Goal: Task Accomplishment & Management: Manage account settings

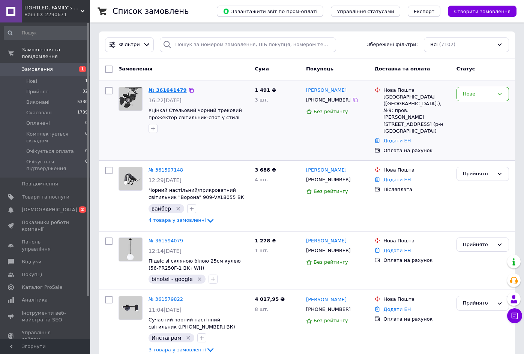
click at [173, 91] on link "№ 361641479" at bounding box center [168, 90] width 38 height 6
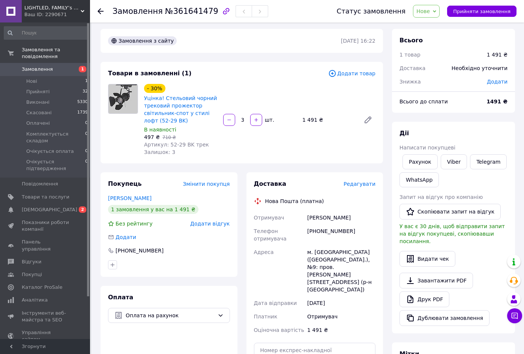
scroll to position [2, 0]
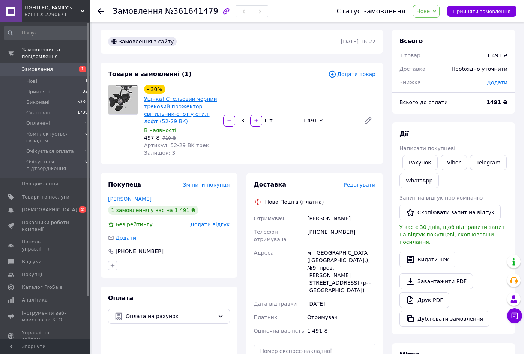
click at [181, 116] on link "Уцінка! Стельовий чорний трековий прожектор світильник-спот у стилі лофт (52-29…" at bounding box center [180, 110] width 73 height 29
click at [430, 13] on span "Нове" at bounding box center [423, 11] width 14 height 6
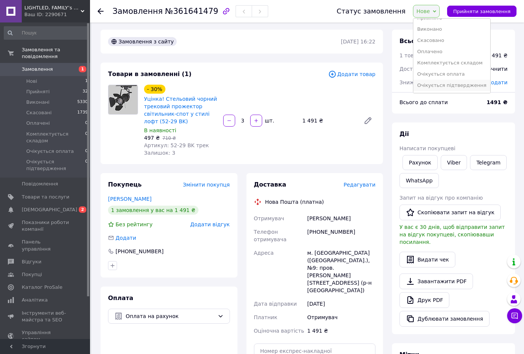
scroll to position [8, 0]
click at [449, 83] on li "Очікується підтвердження" at bounding box center [451, 85] width 77 height 11
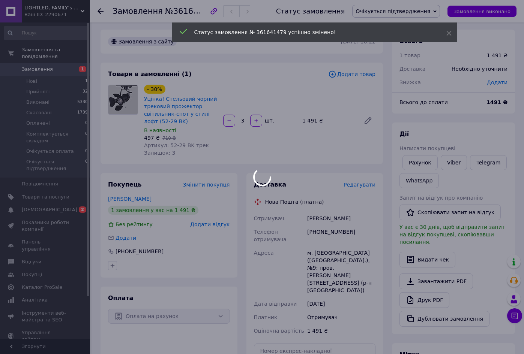
click at [454, 164] on div at bounding box center [262, 177] width 524 height 354
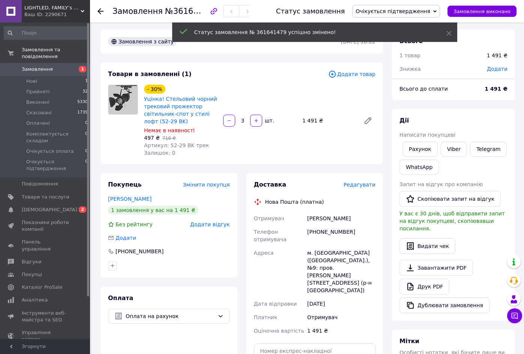
click at [454, 162] on div "Рахунок Viber Telegram WhatsApp" at bounding box center [453, 158] width 111 height 36
click at [454, 154] on link "Viber" at bounding box center [454, 149] width 26 height 15
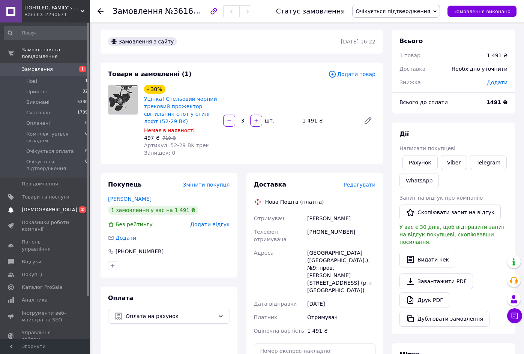
click at [48, 210] on span "[DEMOGRAPHIC_DATA]" at bounding box center [50, 210] width 56 height 7
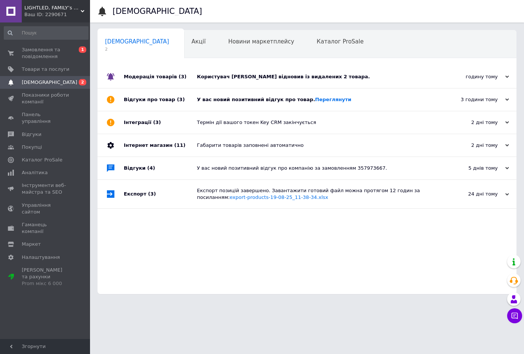
click at [234, 78] on div "Користувач Валерія Пуговкіна відновив із видалених 2 товара." at bounding box center [315, 77] width 237 height 7
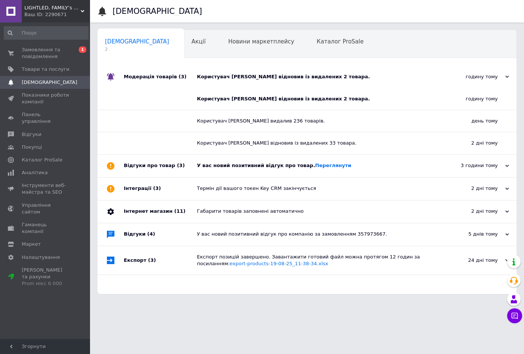
click at [197, 168] on div "Відгуки про товар (3)" at bounding box center [160, 166] width 73 height 23
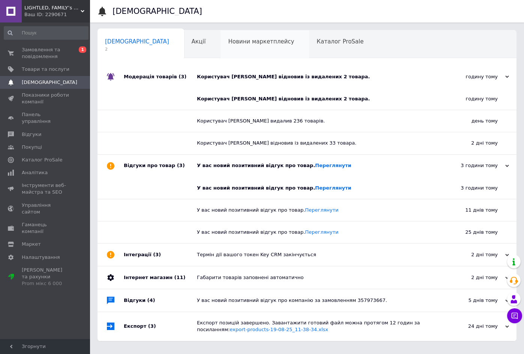
click at [226, 53] on div "Новини маркетплейсу 0" at bounding box center [265, 44] width 89 height 29
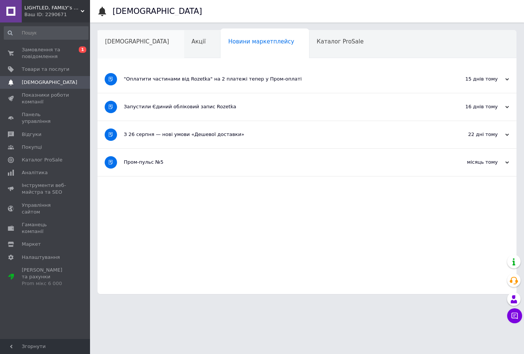
click at [129, 46] on div "[DEMOGRAPHIC_DATA]" at bounding box center [141, 44] width 87 height 29
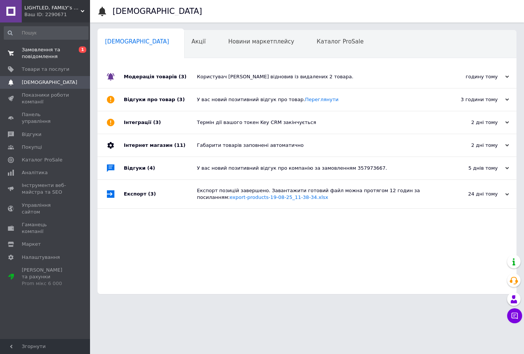
click at [53, 56] on span "Замовлення та повідомлення" at bounding box center [46, 54] width 48 height 14
click at [50, 59] on span "Замовлення та повідомлення" at bounding box center [46, 54] width 48 height 14
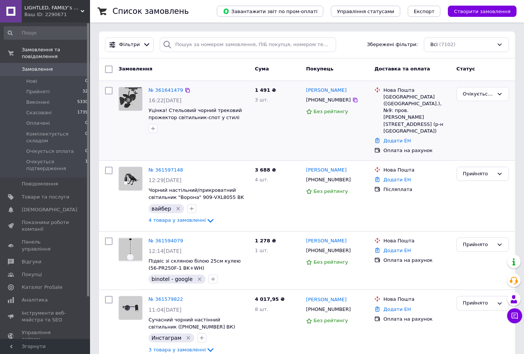
click at [290, 127] on div "1 491 ₴ 3 шт." at bounding box center [277, 121] width 51 height 74
click at [217, 47] on input "search" at bounding box center [248, 45] width 176 height 15
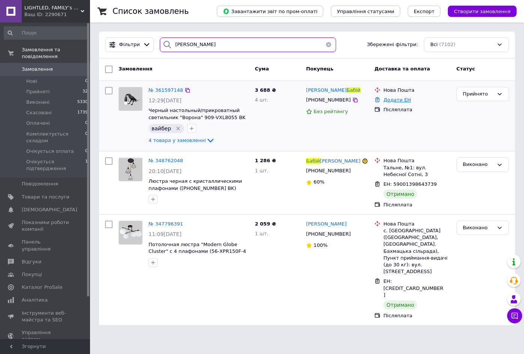
type input "[PERSON_NAME]"
click at [397, 103] on link "Додати ЕН" at bounding box center [396, 100] width 27 height 6
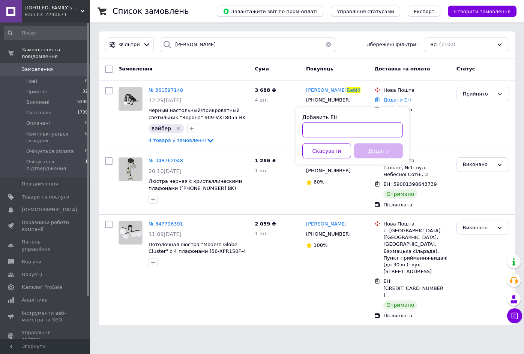
click at [367, 130] on input "Добавить ЕН" at bounding box center [352, 130] width 101 height 15
click at [343, 129] on input "59001453628277" at bounding box center [352, 130] width 101 height 15
type input "59001453628277"
click at [376, 152] on button "Додати" at bounding box center [378, 151] width 49 height 15
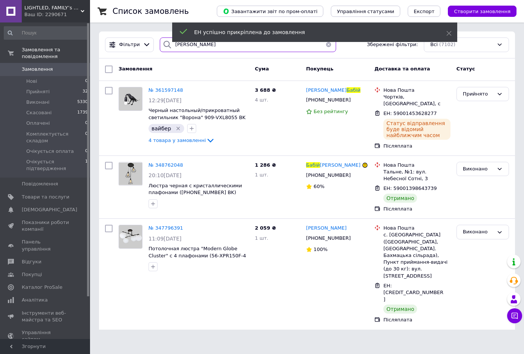
click at [182, 46] on input "[PERSON_NAME]" at bounding box center [248, 45] width 176 height 15
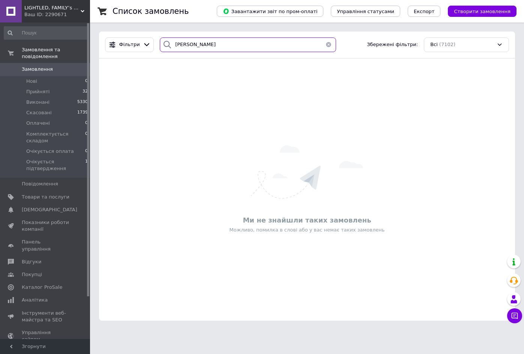
click at [185, 46] on input "[PERSON_NAME]" at bounding box center [248, 45] width 176 height 15
type input "[PERSON_NAME]"
click at [63, 93] on li "Прийняті 32" at bounding box center [46, 92] width 92 height 11
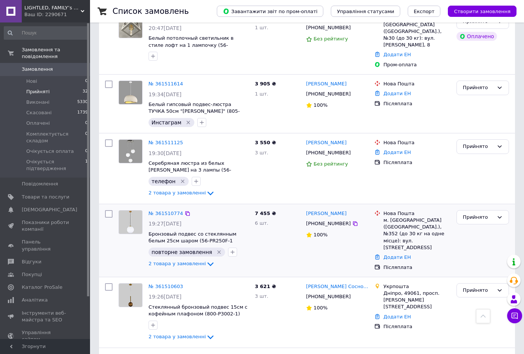
scroll to position [405, 0]
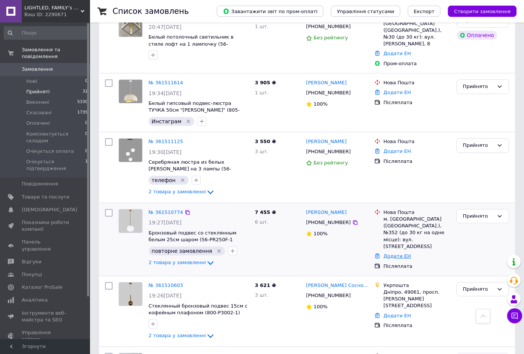
click at [397, 254] on link "Додати ЕН" at bounding box center [396, 257] width 27 height 6
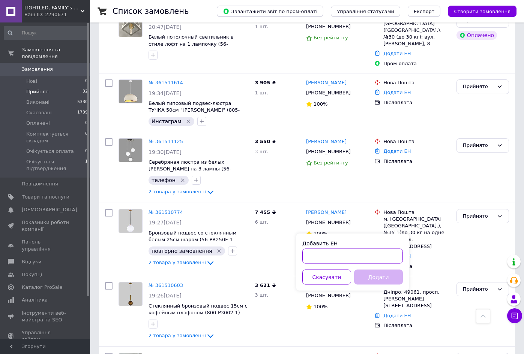
click at [369, 257] on input "Добавить ЕН" at bounding box center [352, 256] width 101 height 15
paste input "59001453628277"
drag, startPoint x: 337, startPoint y: 257, endPoint x: 367, endPoint y: 257, distance: 30.0
click at [367, 257] on input "59001453628277" at bounding box center [352, 256] width 101 height 15
type input "59001453616477"
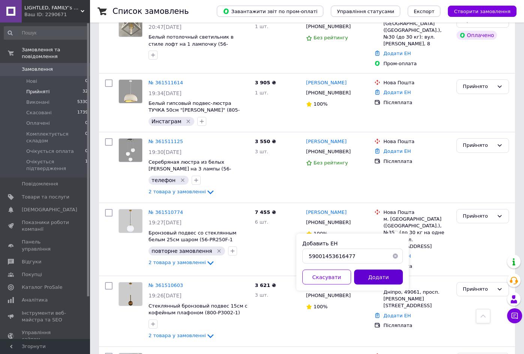
click at [374, 275] on button "Додати" at bounding box center [378, 277] width 49 height 15
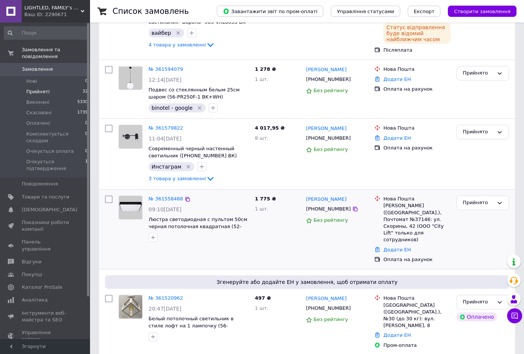
scroll to position [125, 0]
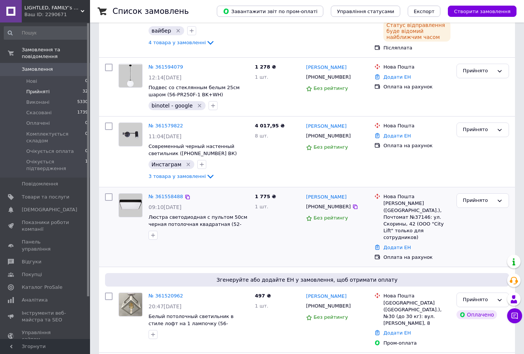
click at [401, 253] on div "Оплата на рахунок" at bounding box center [417, 258] width 70 height 10
click at [403, 245] on link "Додати ЕН" at bounding box center [396, 248] width 27 height 6
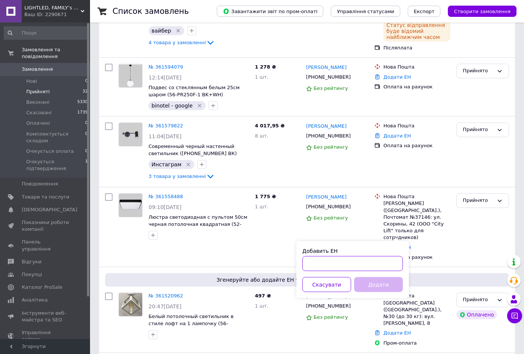
click at [364, 260] on input "Добавить ЕН" at bounding box center [352, 264] width 101 height 15
paste input "59001453628277"
drag, startPoint x: 339, startPoint y: 264, endPoint x: 358, endPoint y: 264, distance: 18.4
click at [357, 264] on input "59001453628277" at bounding box center [352, 264] width 101 height 15
type input "59001453627706"
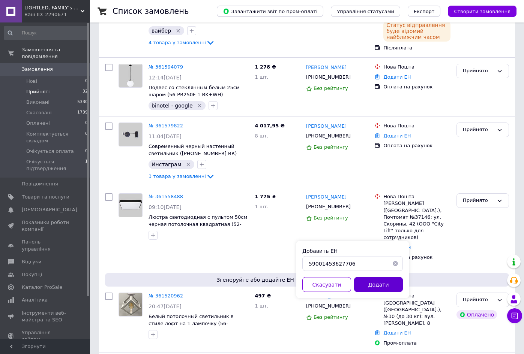
click at [375, 285] on button "Додати" at bounding box center [378, 285] width 49 height 15
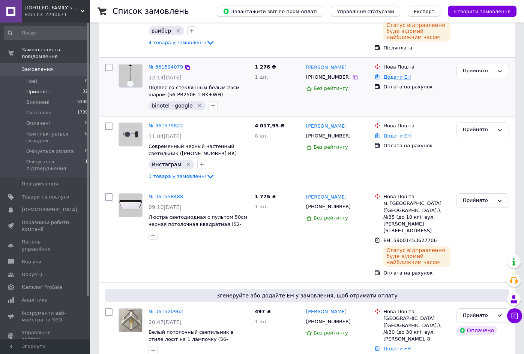
click at [400, 74] on link "Додати ЕН" at bounding box center [396, 77] width 27 height 6
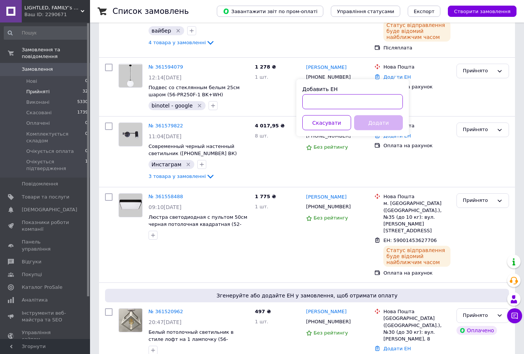
click at [378, 98] on input "Добавить ЕН" at bounding box center [352, 102] width 101 height 15
type input "ч"
paste input "59001453628277"
drag, startPoint x: 337, startPoint y: 102, endPoint x: 360, endPoint y: 102, distance: 23.6
click at [360, 102] on input "59001453628277" at bounding box center [352, 102] width 101 height 15
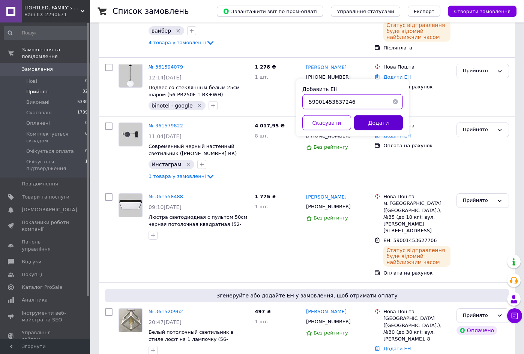
type input "59001453637246"
click at [378, 123] on button "Додати" at bounding box center [378, 123] width 49 height 15
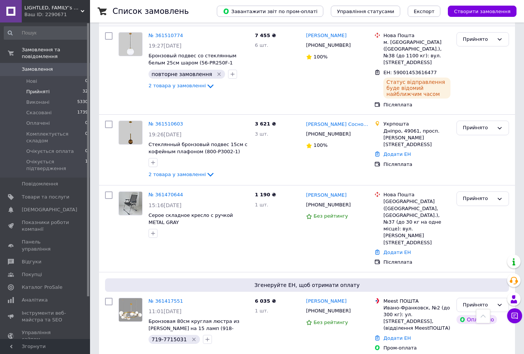
scroll to position [674, 0]
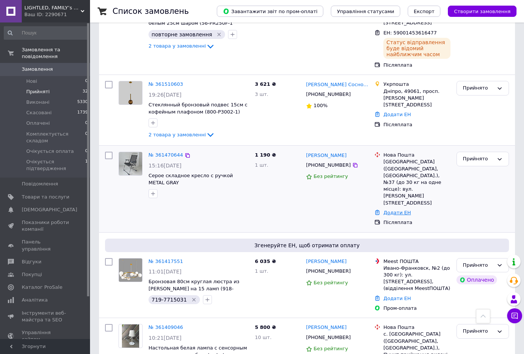
click at [397, 210] on link "Додати ЕН" at bounding box center [396, 213] width 27 height 6
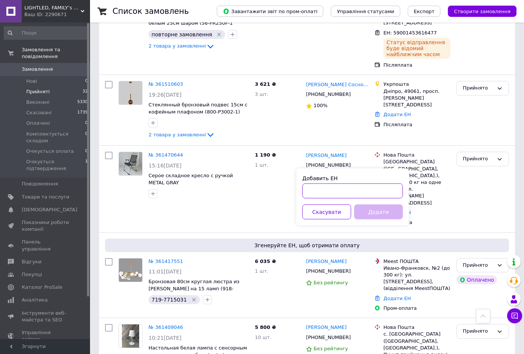
click at [346, 189] on input "Добавить ЕН" at bounding box center [352, 191] width 101 height 15
paste input "59001453628277"
drag, startPoint x: 337, startPoint y: 191, endPoint x: 367, endPoint y: 191, distance: 30.0
click at [367, 191] on input "59001453628277" at bounding box center [352, 191] width 101 height 15
type input "59001453604458"
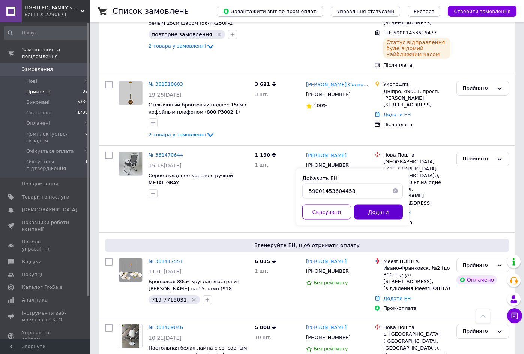
click at [380, 212] on button "Додати" at bounding box center [378, 212] width 49 height 15
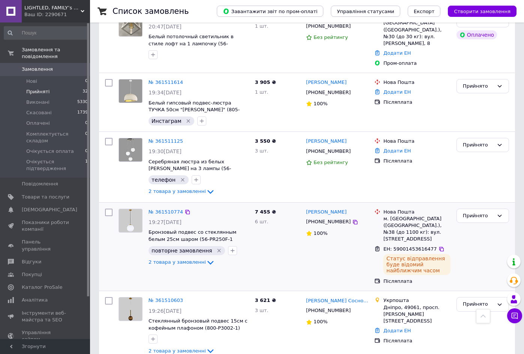
scroll to position [457, 0]
click at [397, 90] on link "Додати ЕН" at bounding box center [396, 93] width 27 height 6
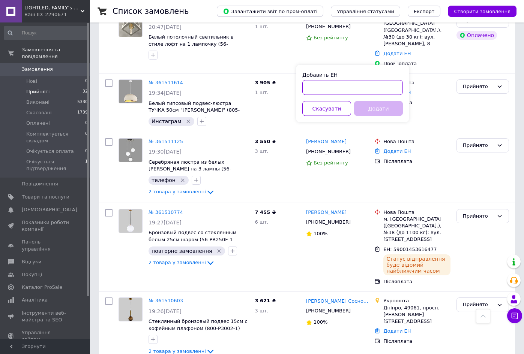
click at [380, 85] on input "Добавить ЕН" at bounding box center [352, 87] width 101 height 15
paste input "59001453628277"
drag, startPoint x: 337, startPoint y: 88, endPoint x: 362, endPoint y: 89, distance: 25.5
click at [362, 89] on input "59001453628277" at bounding box center [352, 87] width 101 height 15
type input "59001453604034"
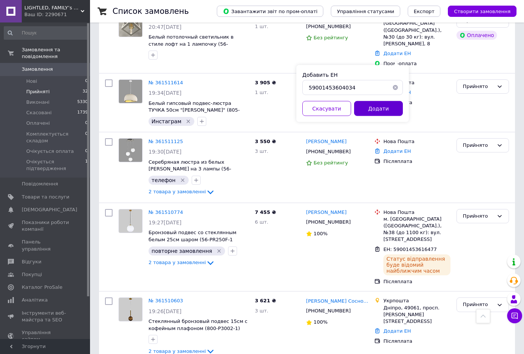
click at [368, 108] on button "Додати" at bounding box center [378, 108] width 49 height 15
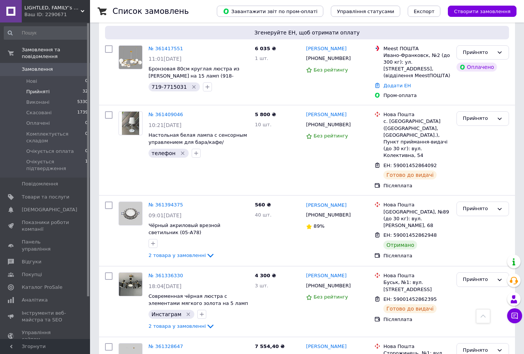
scroll to position [918, 0]
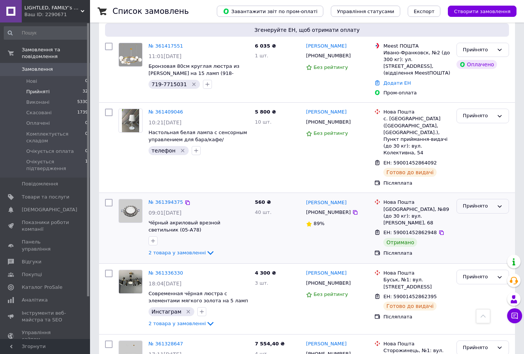
click at [476, 203] on div "Прийнято" at bounding box center [478, 207] width 31 height 8
click at [476, 215] on li "Виконано" at bounding box center [483, 222] width 52 height 14
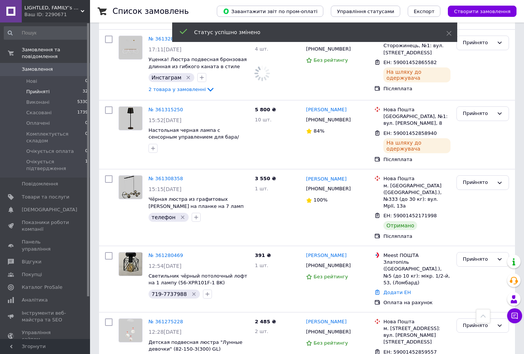
scroll to position [1227, 0]
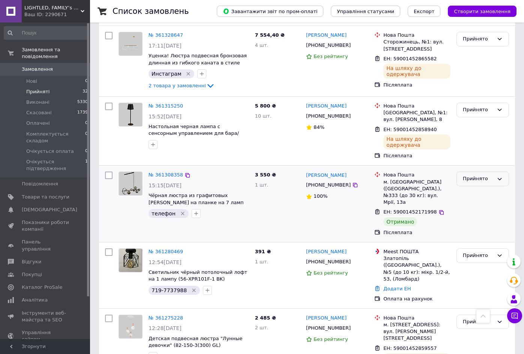
click at [465, 175] on div "Прийнято" at bounding box center [478, 179] width 31 height 8
click at [468, 188] on li "Виконано" at bounding box center [483, 195] width 52 height 14
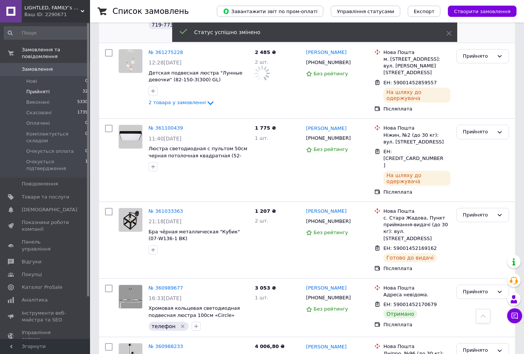
scroll to position [1497, 0]
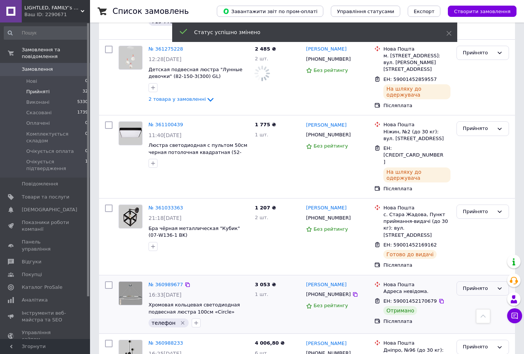
click at [476, 285] on div "Прийнято" at bounding box center [478, 289] width 31 height 8
click at [473, 297] on li "Виконано" at bounding box center [483, 304] width 52 height 14
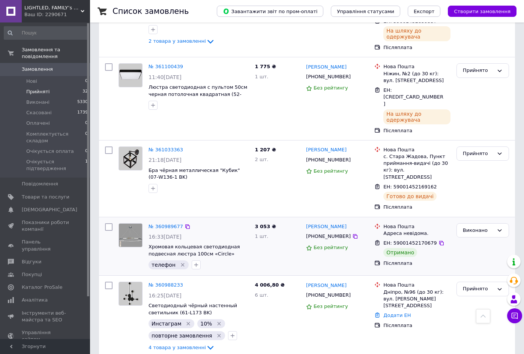
scroll to position [1556, 0]
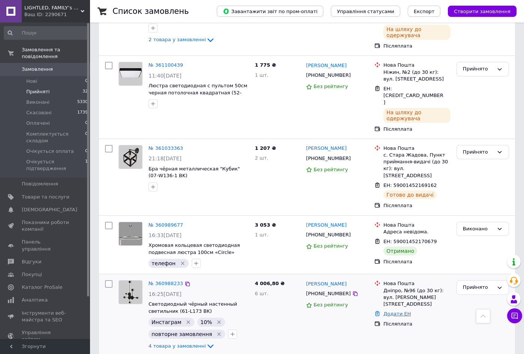
click at [407, 311] on link "Додати ЕН" at bounding box center [396, 314] width 27 height 6
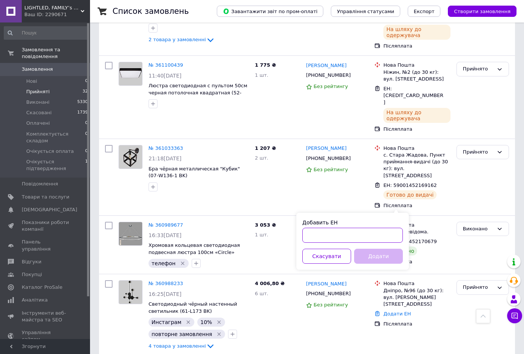
click at [380, 230] on input "Добавить ЕН" at bounding box center [352, 235] width 101 height 15
paste input "59001453628277"
drag, startPoint x: 336, startPoint y: 236, endPoint x: 362, endPoint y: 236, distance: 25.5
click at [362, 236] on input "59001453628277" at bounding box center [352, 235] width 101 height 15
type input "59001453602251"
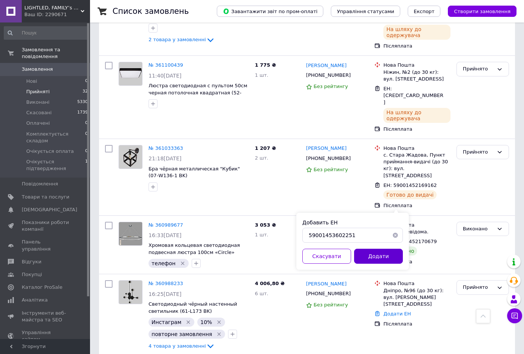
click at [381, 255] on button "Додати" at bounding box center [378, 256] width 49 height 15
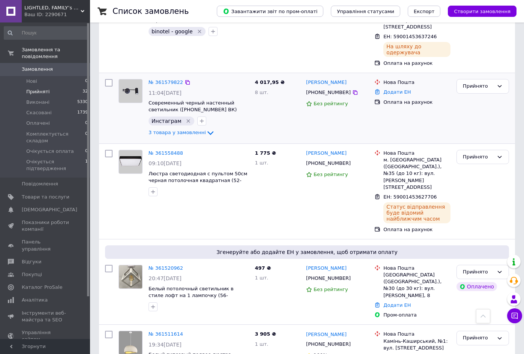
scroll to position [167, 0]
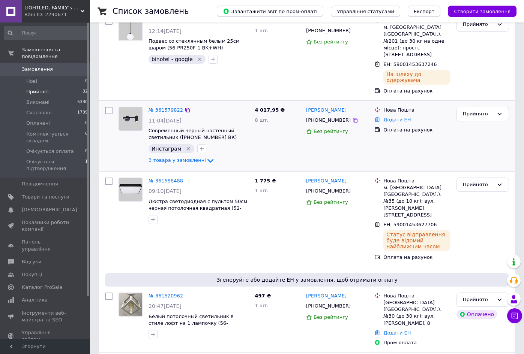
click at [401, 117] on link "Додати ЕН" at bounding box center [396, 120] width 27 height 6
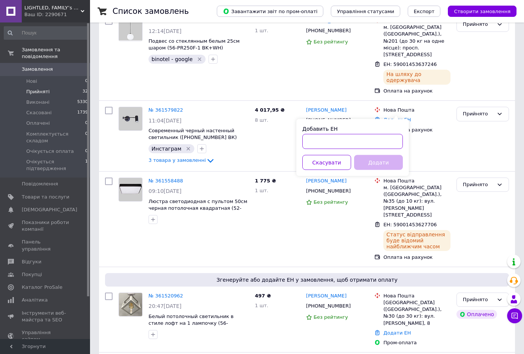
click at [354, 138] on input "Добавить ЕН" at bounding box center [352, 141] width 101 height 15
paste input "59001453628277"
drag, startPoint x: 338, startPoint y: 141, endPoint x: 365, endPoint y: 141, distance: 27.4
click at [365, 141] on input "59001453628277" at bounding box center [352, 141] width 101 height 15
type input "59001453601664"
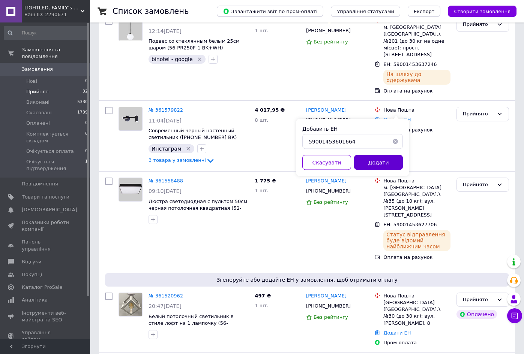
click at [368, 166] on button "Додати" at bounding box center [378, 162] width 49 height 15
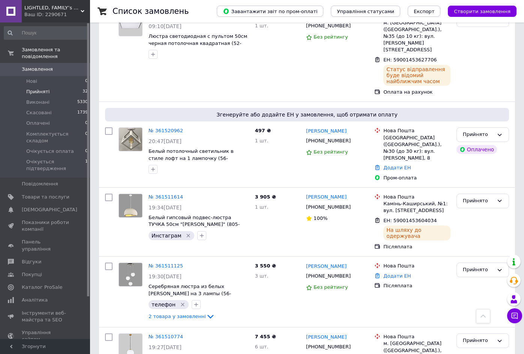
scroll to position [344, 0]
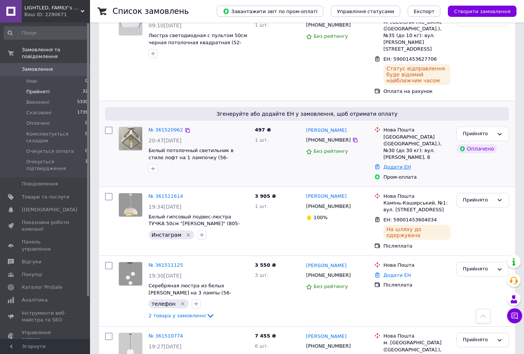
click at [394, 164] on link "Додати ЕН" at bounding box center [396, 167] width 27 height 6
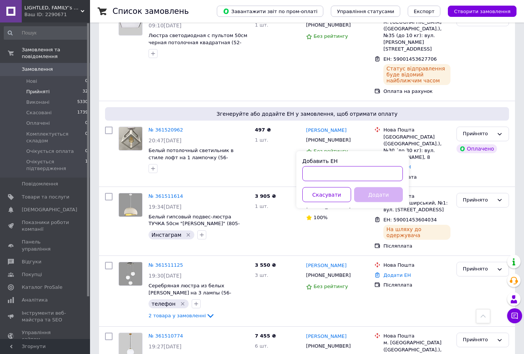
click at [365, 173] on input "Добавить ЕН" at bounding box center [352, 174] width 101 height 15
paste input "59001453628277"
drag, startPoint x: 336, startPoint y: 174, endPoint x: 358, endPoint y: 173, distance: 21.4
click at [358, 173] on input "59001453628277" at bounding box center [352, 174] width 101 height 15
type input "59001453600266"
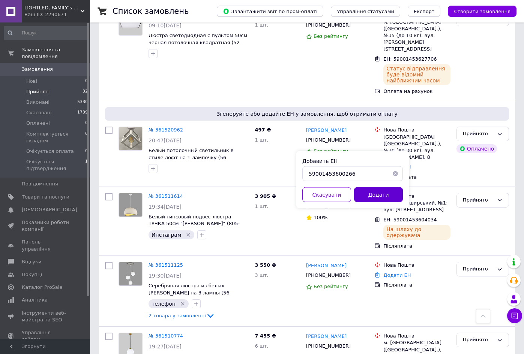
click at [362, 191] on button "Додати" at bounding box center [378, 195] width 49 height 15
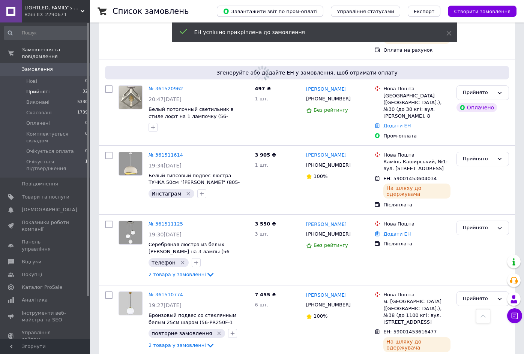
scroll to position [397, 0]
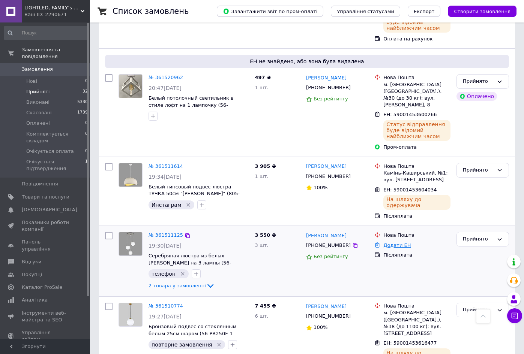
click at [401, 243] on link "Додати ЕН" at bounding box center [396, 246] width 27 height 6
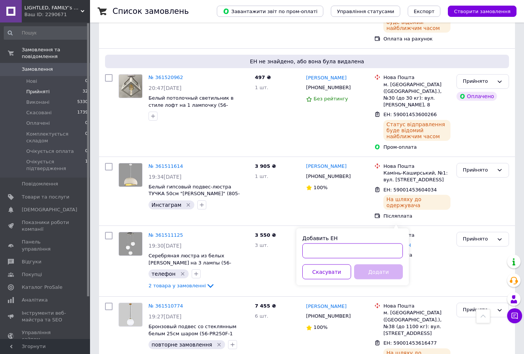
click at [366, 252] on input "Добавить ЕН" at bounding box center [352, 251] width 101 height 15
paste input "59001453628277"
drag, startPoint x: 337, startPoint y: 252, endPoint x: 362, endPoint y: 252, distance: 24.8
click at [362, 252] on input "59001453628277" at bounding box center [352, 251] width 101 height 15
type input "59001453600693"
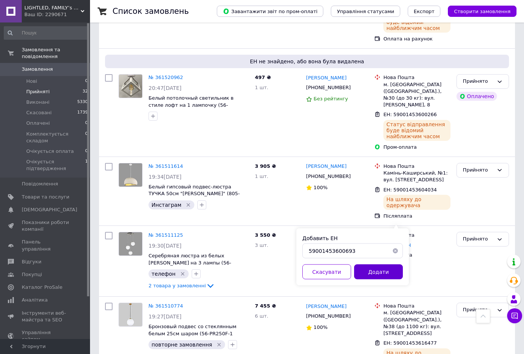
click at [378, 271] on button "Додати" at bounding box center [378, 272] width 49 height 15
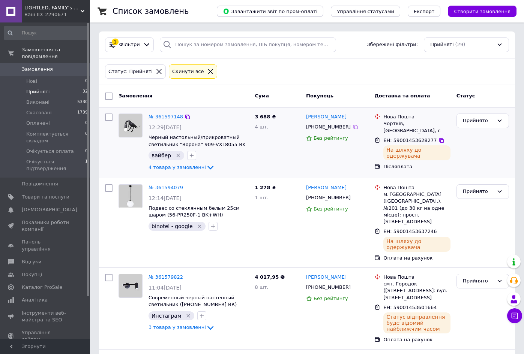
scroll to position [0, 0]
click at [66, 72] on span "Замовлення" at bounding box center [46, 69] width 48 height 7
